Goal: Transaction & Acquisition: Book appointment/travel/reservation

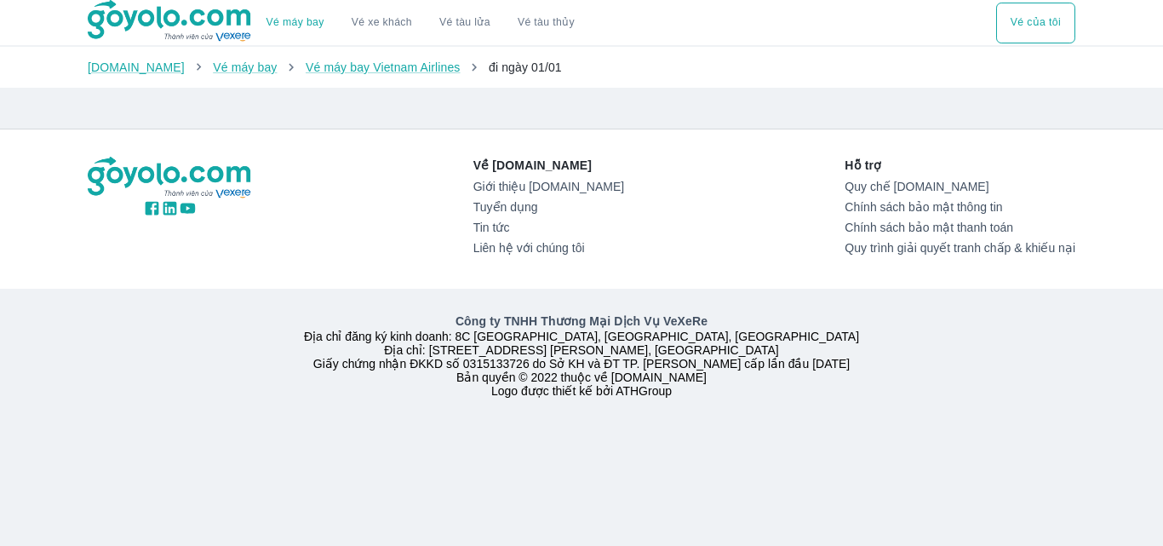
click at [1045, 21] on button "Vé của tôi" at bounding box center [1035, 23] width 79 height 41
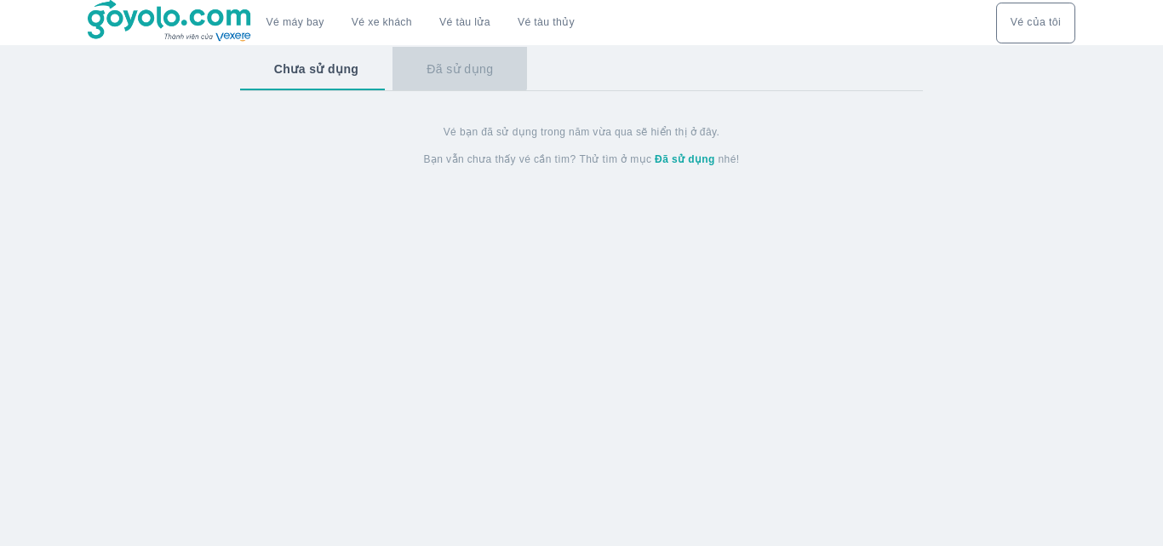
click at [454, 65] on button "Đã sử dụng" at bounding box center [460, 69] width 135 height 44
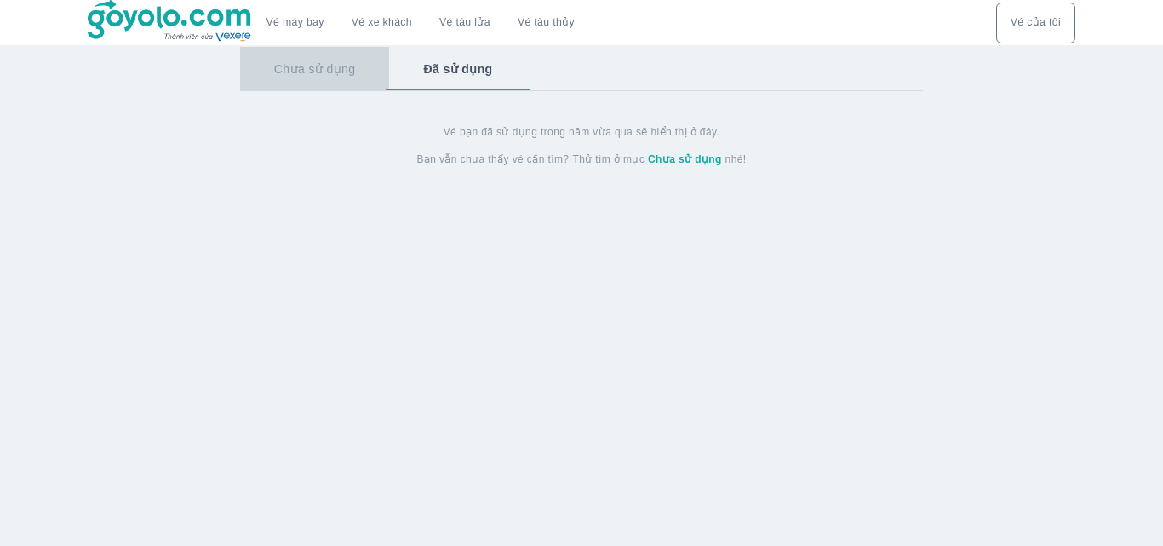
click at [319, 67] on button "Chưa sử dụng" at bounding box center [315, 69] width 150 height 44
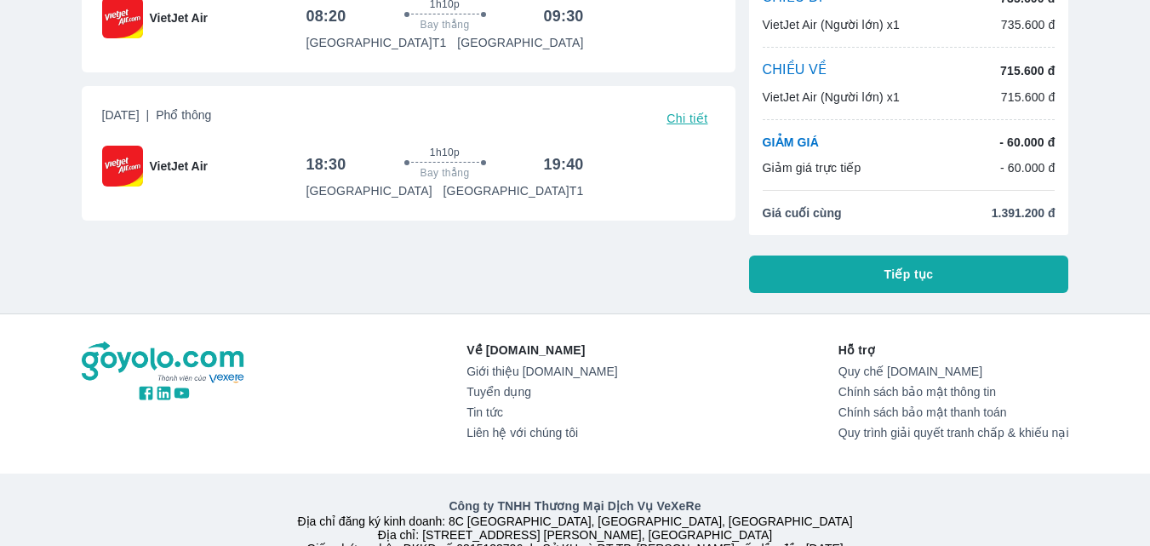
scroll to position [255, 0]
